Goal: Task Accomplishment & Management: Complete application form

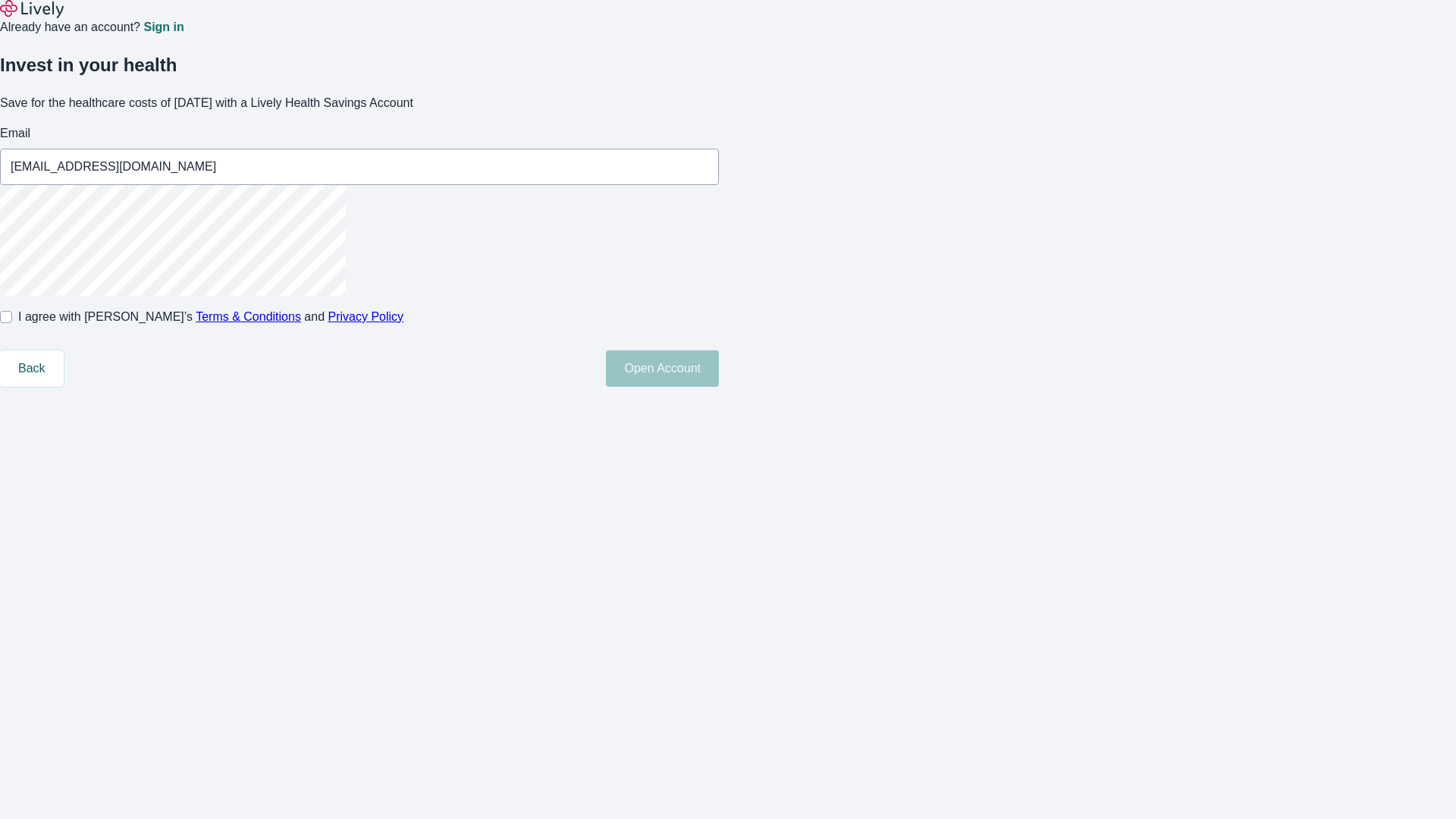
click at [13, 323] on input "I agree with Lively’s Terms & Conditions and Privacy Policy" at bounding box center [6, 317] width 13 height 13
checkbox input "true"
click at [718, 386] on button "Open Account" at bounding box center [662, 369] width 113 height 37
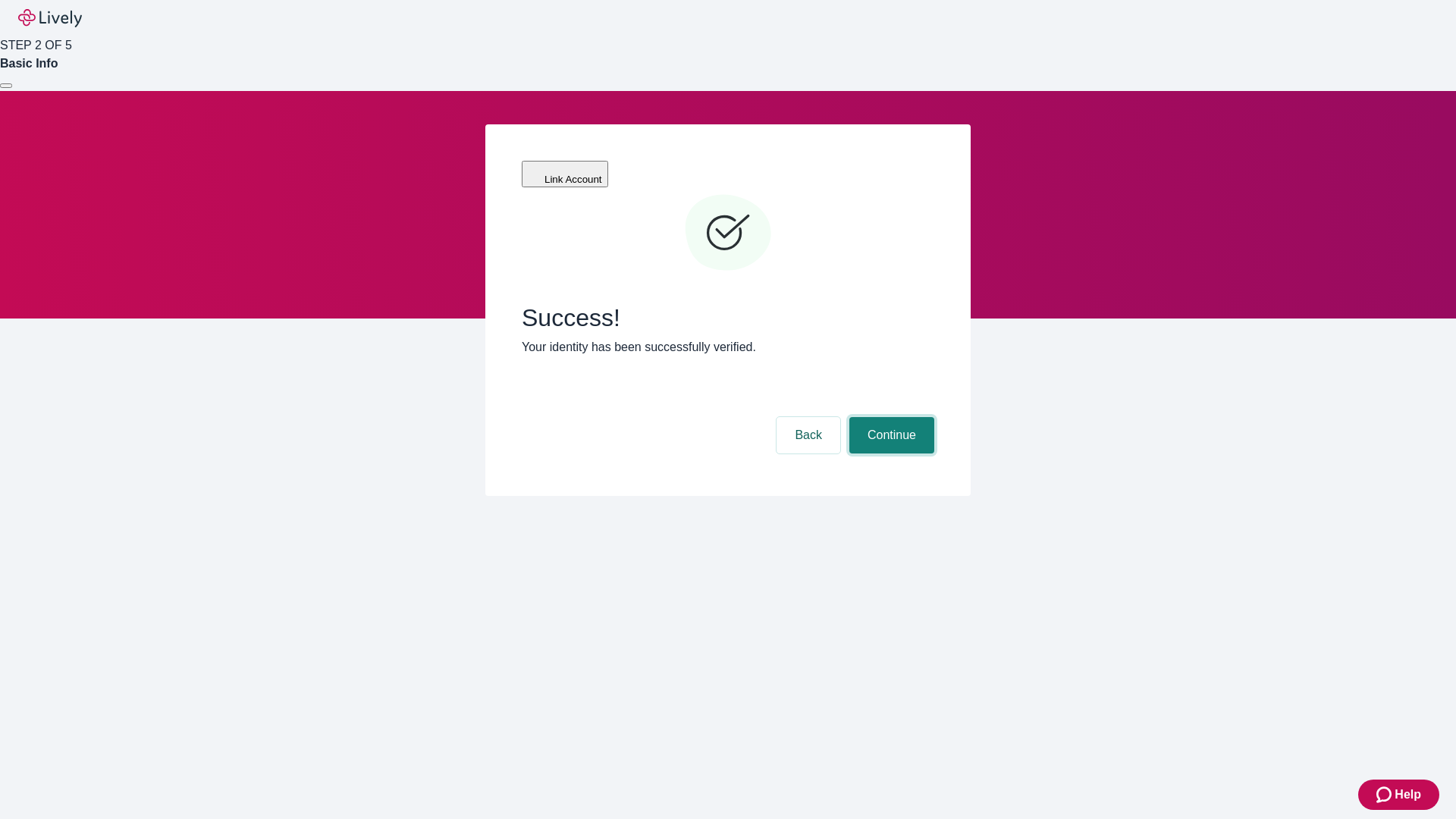
click at [889, 417] on button "Continue" at bounding box center [891, 436] width 85 height 37
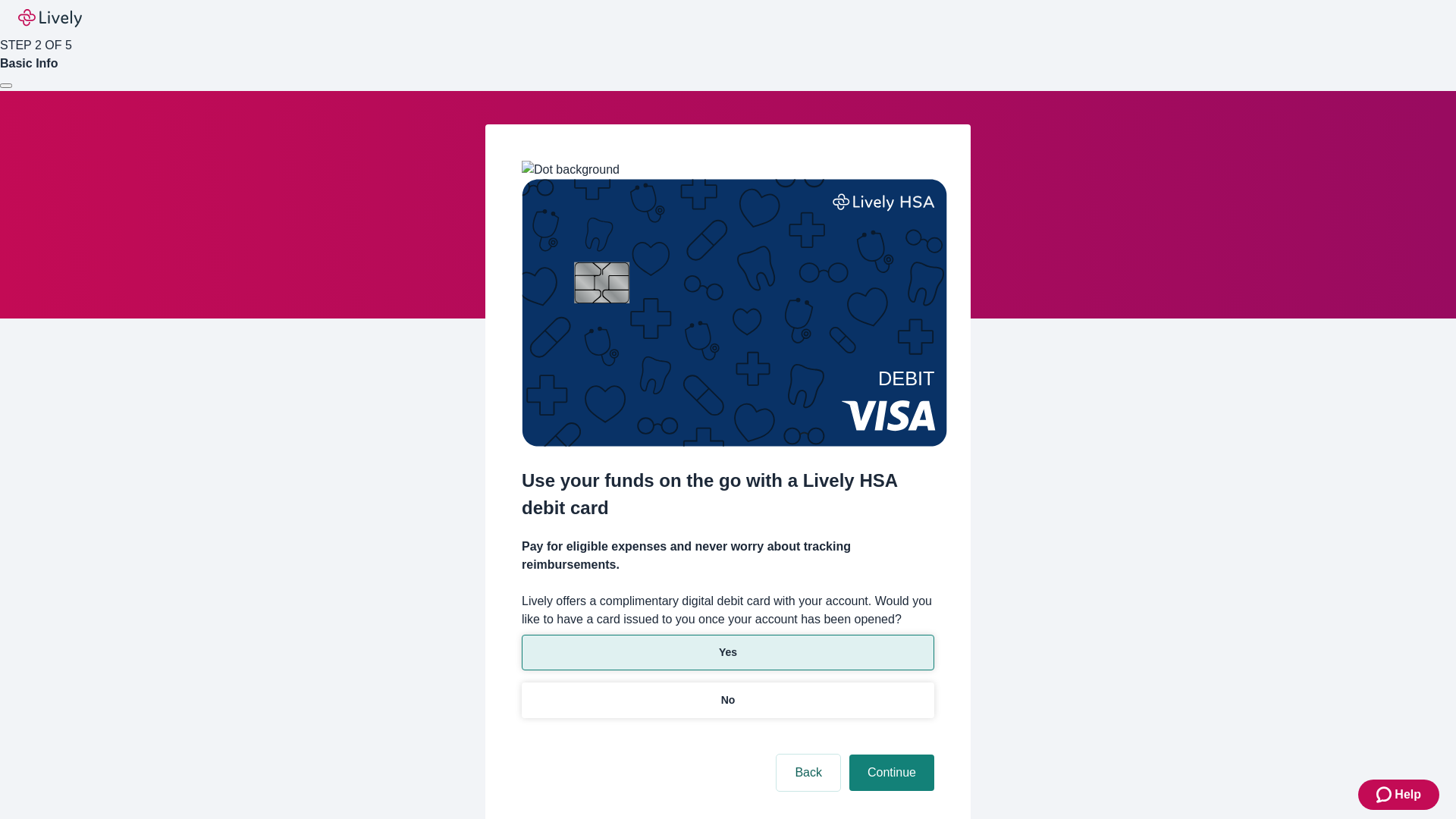
click at [727, 645] on p "Yes" at bounding box center [728, 653] width 18 height 16
click at [889, 755] on button "Continue" at bounding box center [891, 773] width 85 height 37
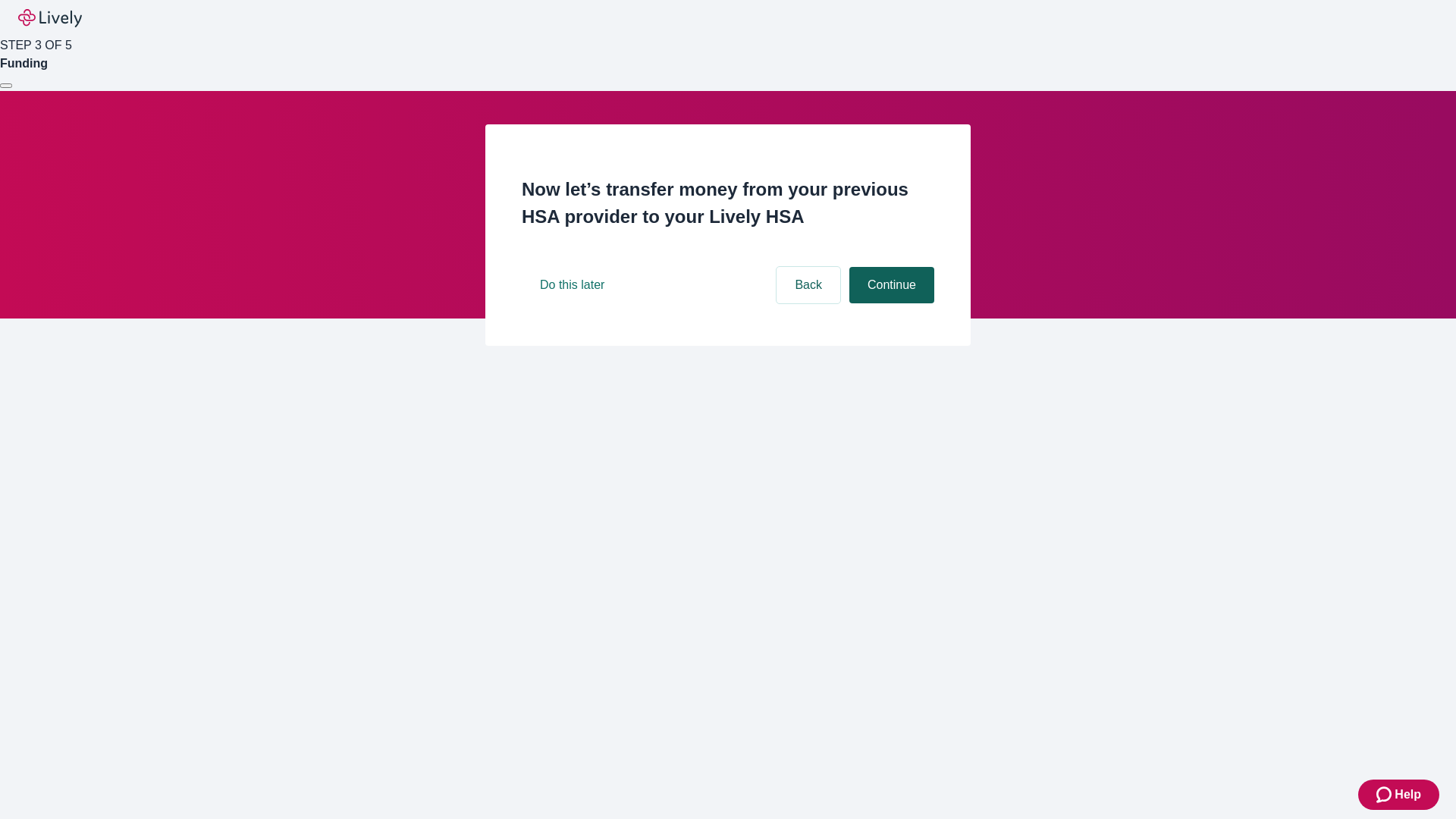
click at [889, 304] on button "Continue" at bounding box center [891, 285] width 85 height 37
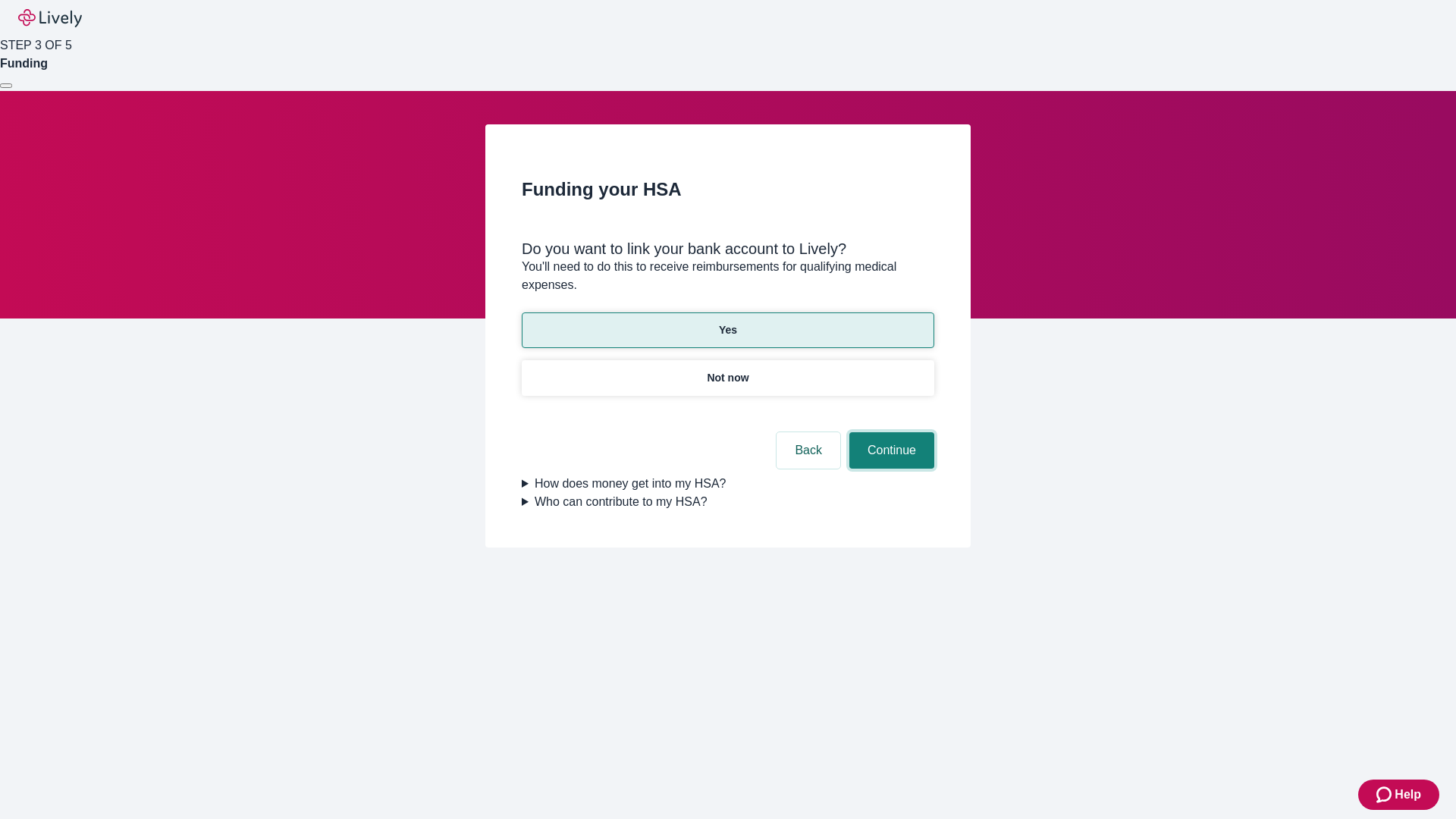
click at [889, 433] on button "Continue" at bounding box center [891, 451] width 85 height 37
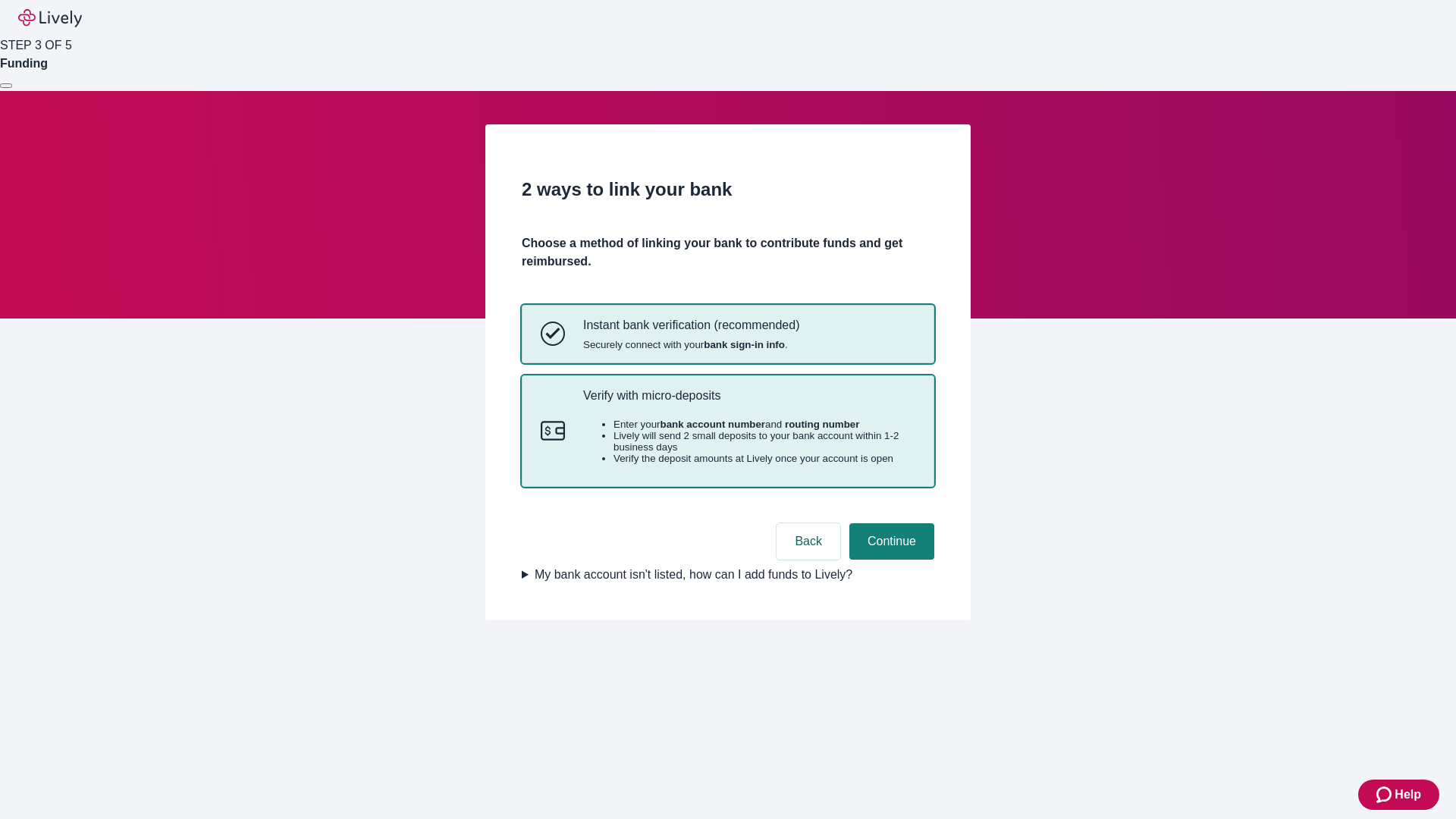
click at [748, 402] on p "Verify with micro-deposits" at bounding box center [748, 395] width 332 height 14
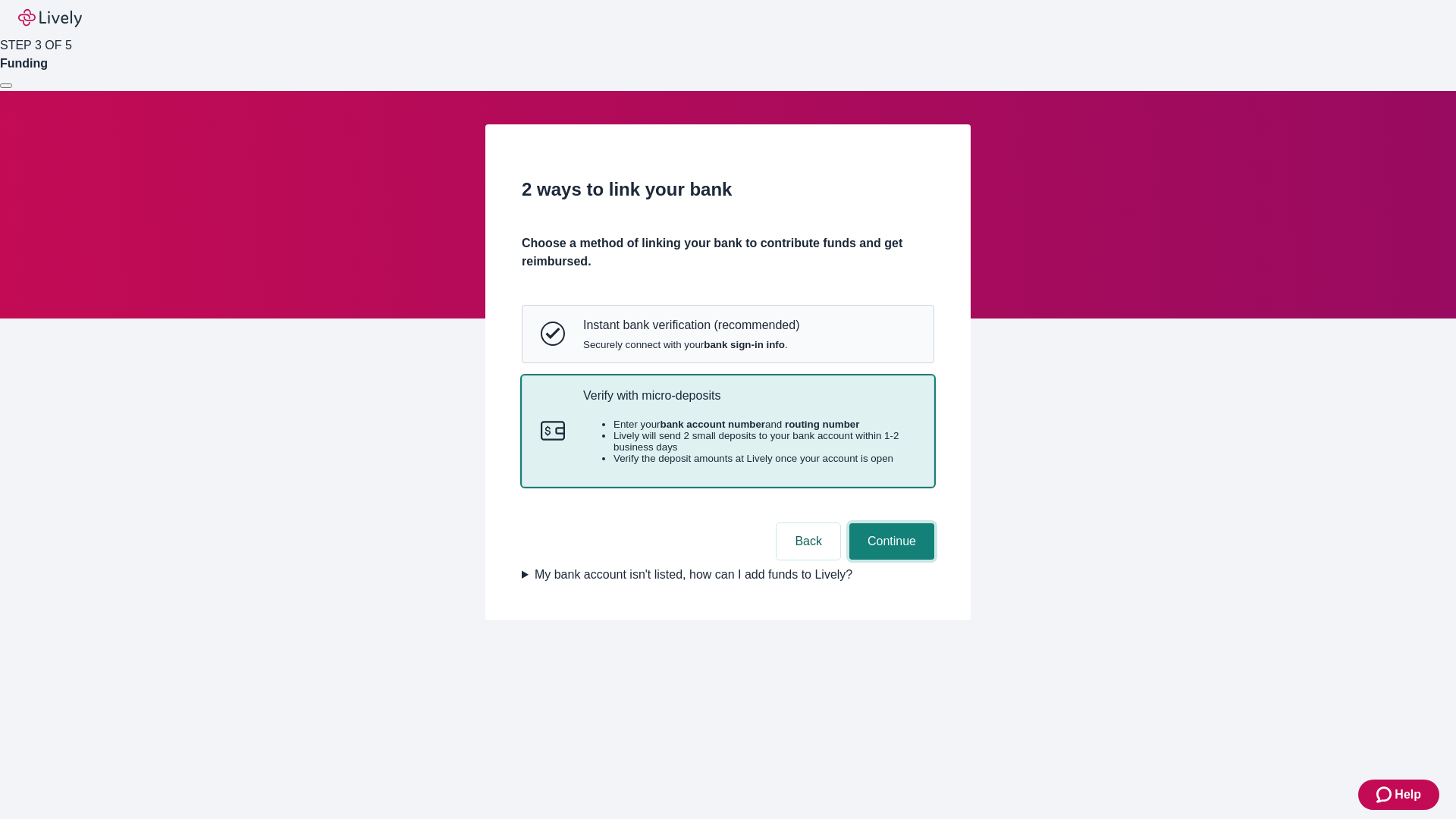
click at [889, 560] on button "Continue" at bounding box center [891, 542] width 85 height 37
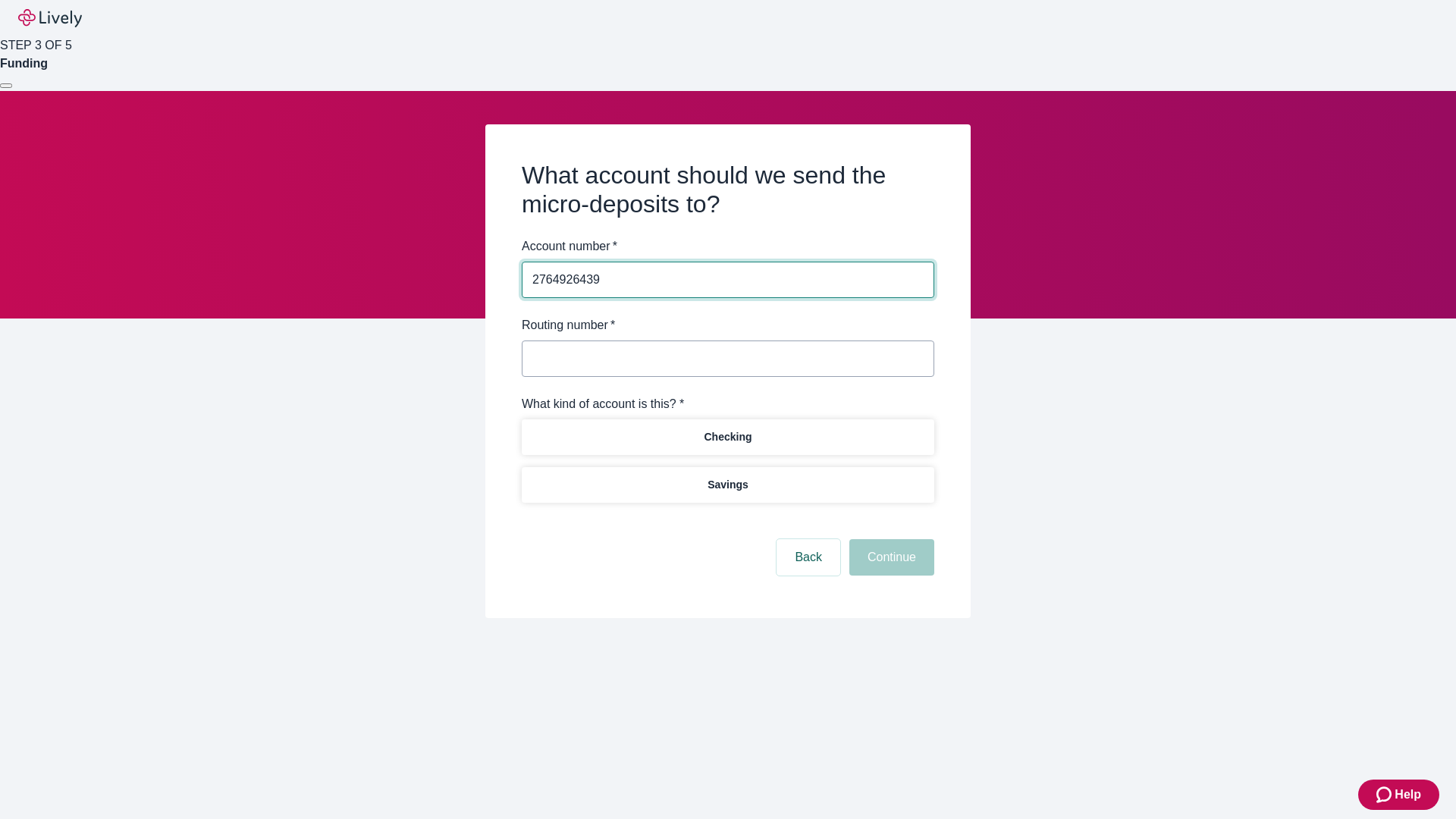
type input "2764926439"
type input "122000661"
